Goal: Find specific page/section: Find specific page/section

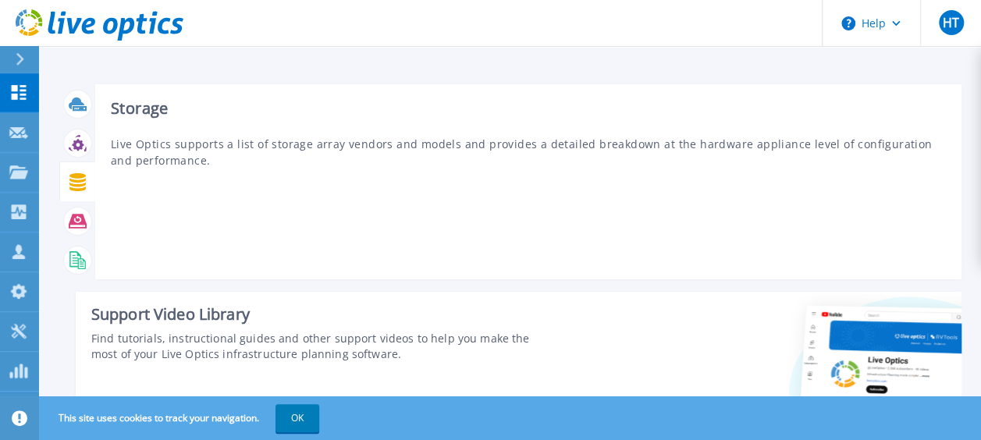
click at [83, 184] on icon at bounding box center [77, 182] width 16 height 18
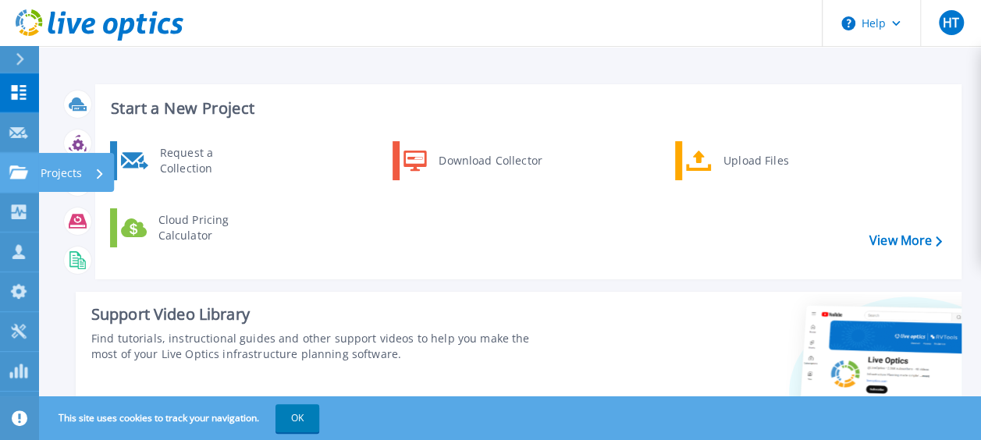
click at [101, 173] on icon at bounding box center [100, 173] width 6 height 10
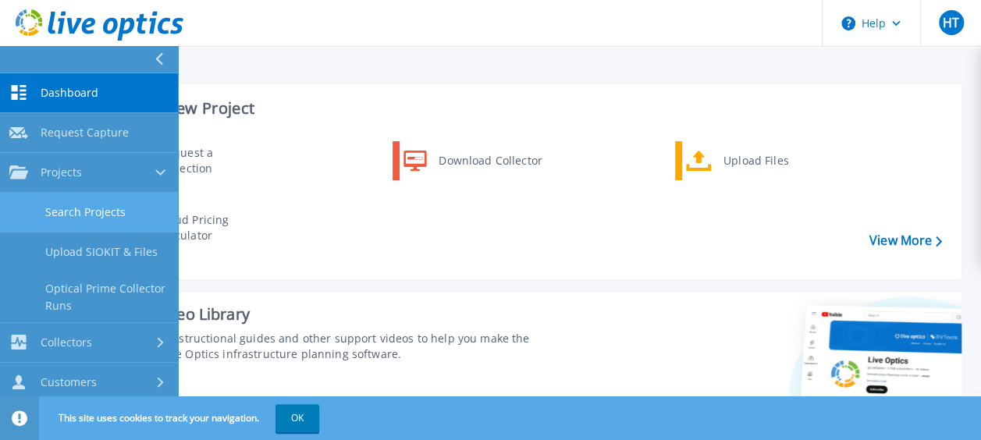
click at [80, 206] on link "Search Projects" at bounding box center [89, 213] width 178 height 40
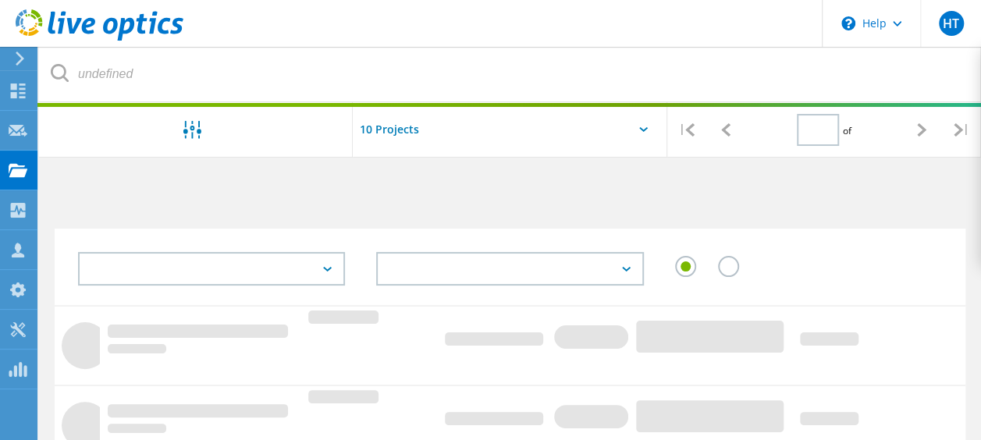
type input "1"
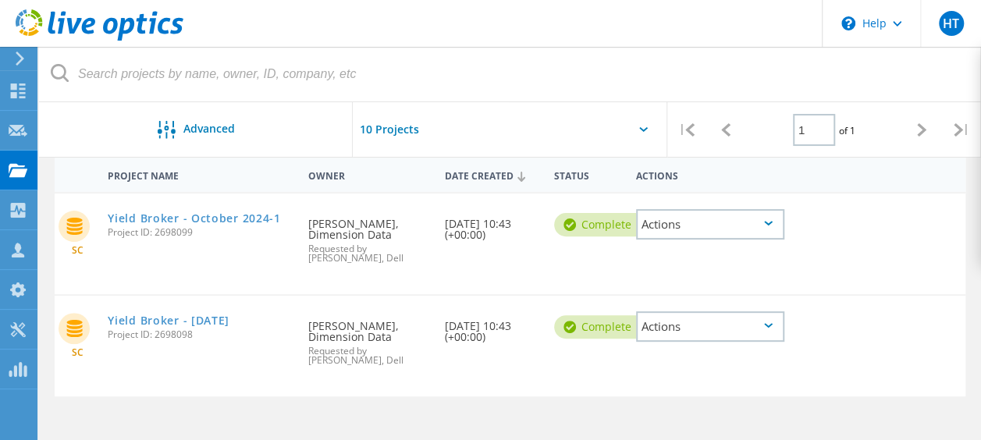
scroll to position [185, 0]
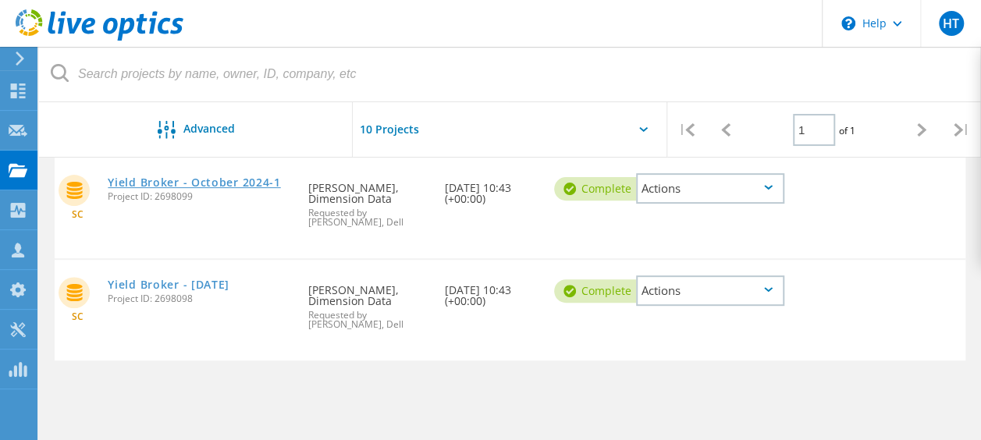
click at [223, 180] on link "Yield Broker - October 2024-1" at bounding box center [194, 182] width 172 height 11
